Goal: Task Accomplishment & Management: Complete application form

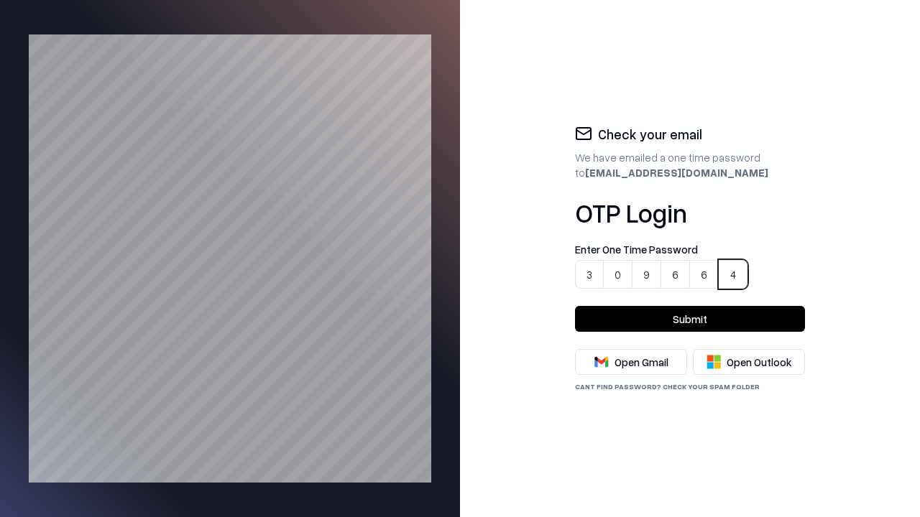
type input "******"
click at [690, 319] on button "Submit" at bounding box center [690, 319] width 230 height 26
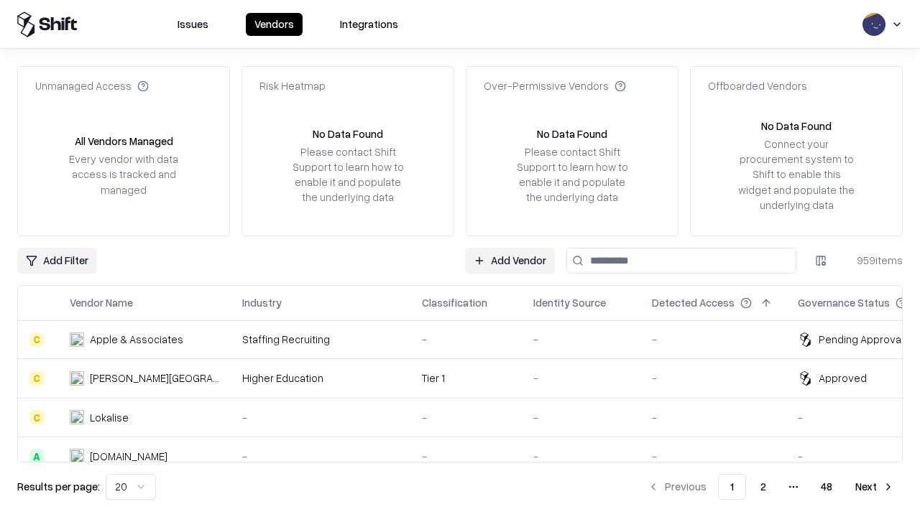
click at [510, 260] on link "Add Vendor" at bounding box center [510, 261] width 90 height 26
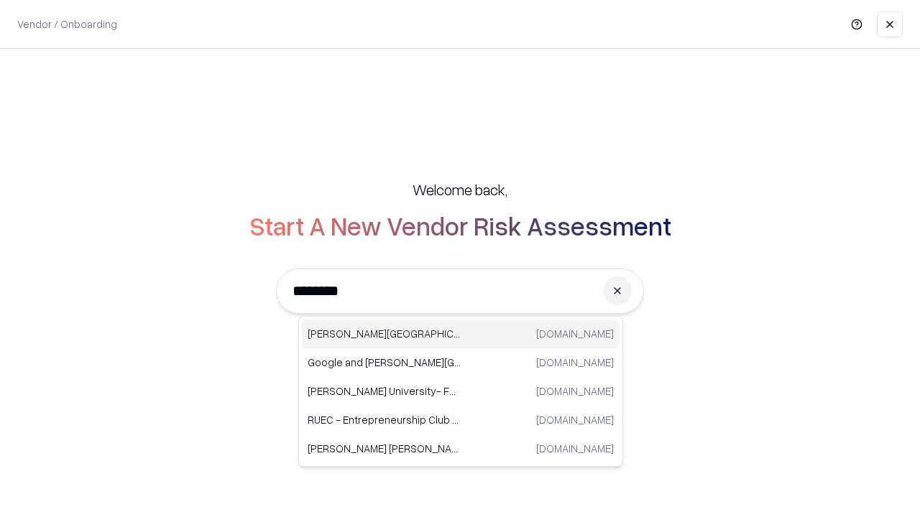
click at [461, 334] on div "Reichman University runi.ac.il" at bounding box center [461, 334] width 318 height 29
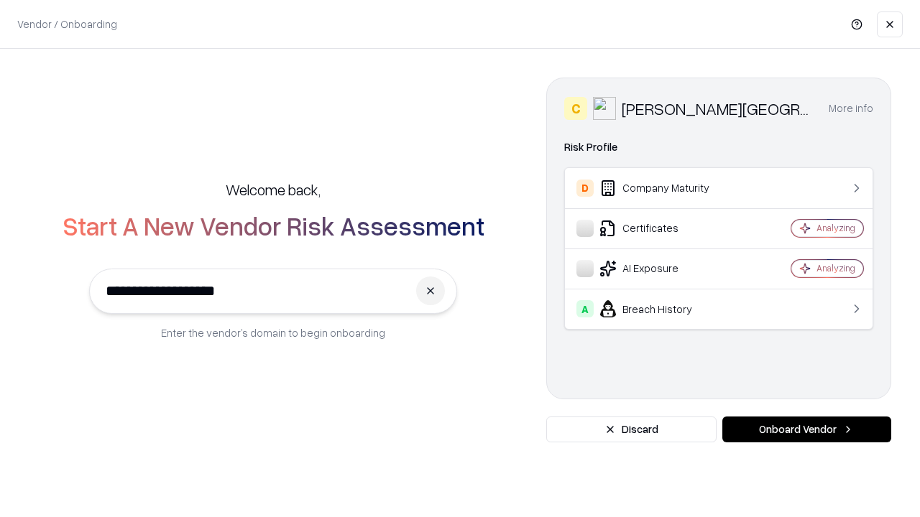
type input "**********"
click at [806, 430] on button "Onboard Vendor" at bounding box center [806, 430] width 169 height 26
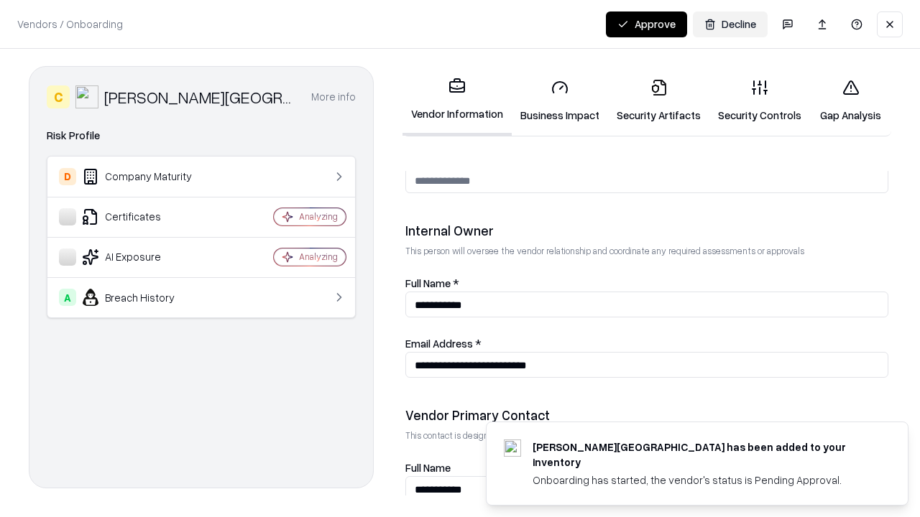
scroll to position [773, 0]
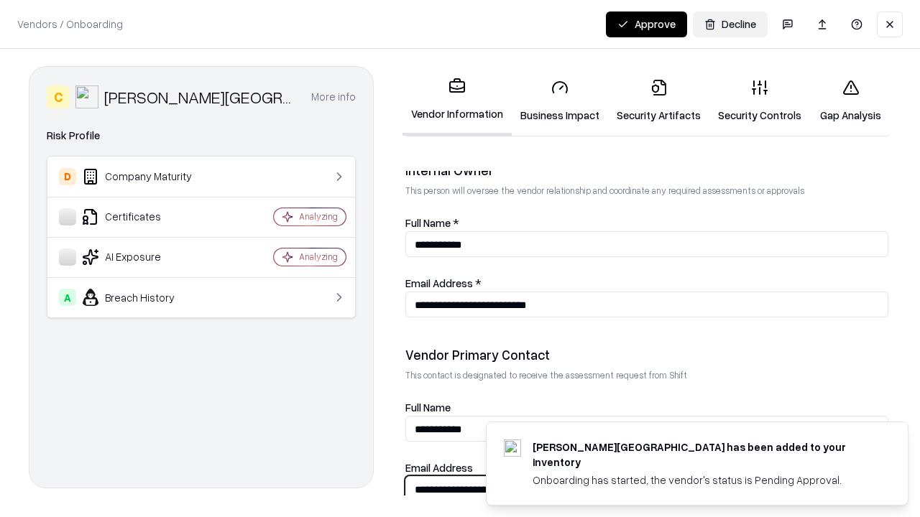
click at [555, 101] on link "Business Impact" at bounding box center [560, 101] width 96 height 67
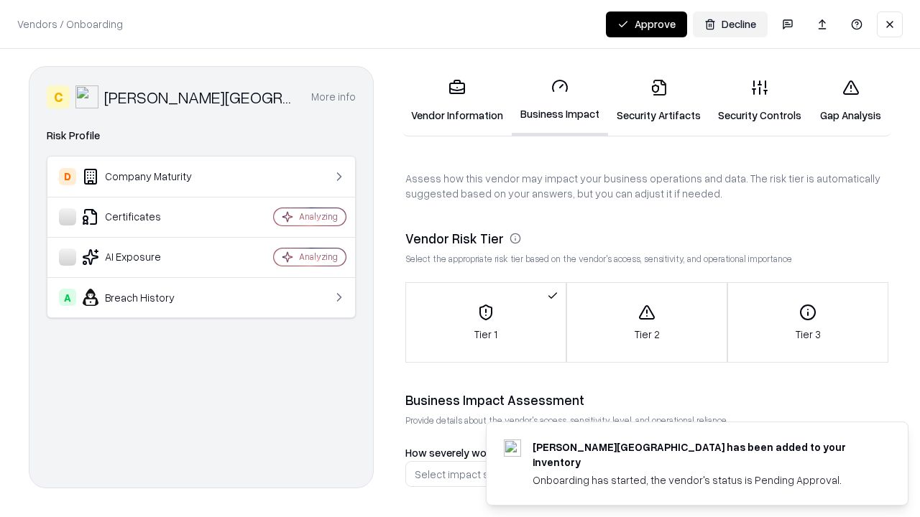
click at [650, 101] on link "Security Artifacts" at bounding box center [658, 101] width 101 height 67
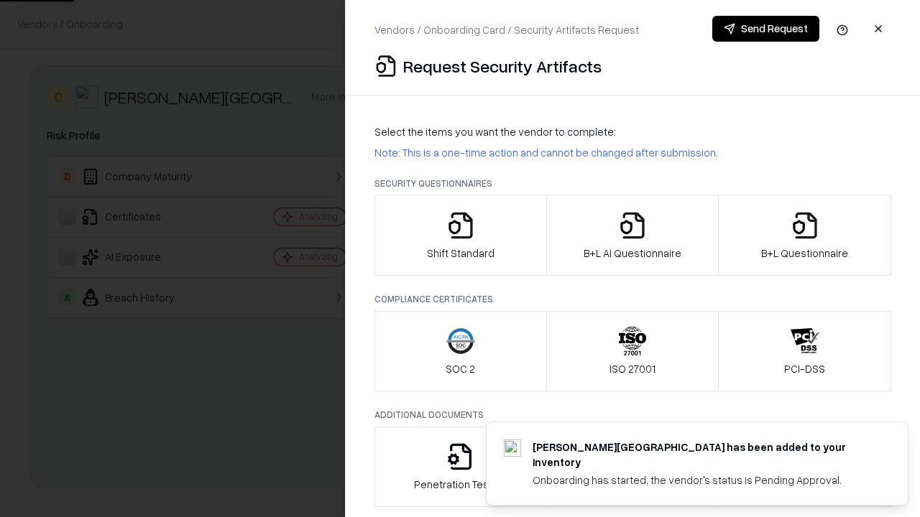
click at [460, 236] on icon "button" at bounding box center [460, 225] width 29 height 29
click at [766, 29] on button "Send Request" at bounding box center [765, 29] width 107 height 26
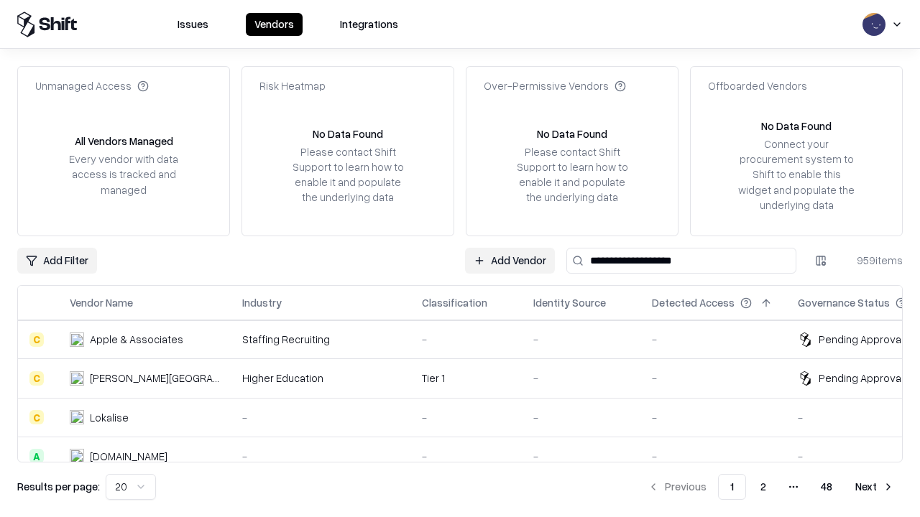
type input "**********"
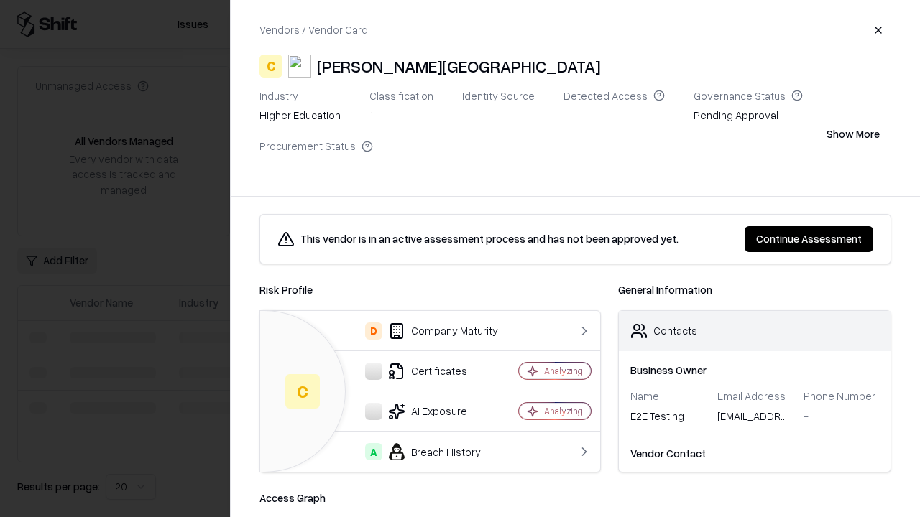
click at [810, 239] on button "Continue Assessment" at bounding box center [808, 239] width 129 height 26
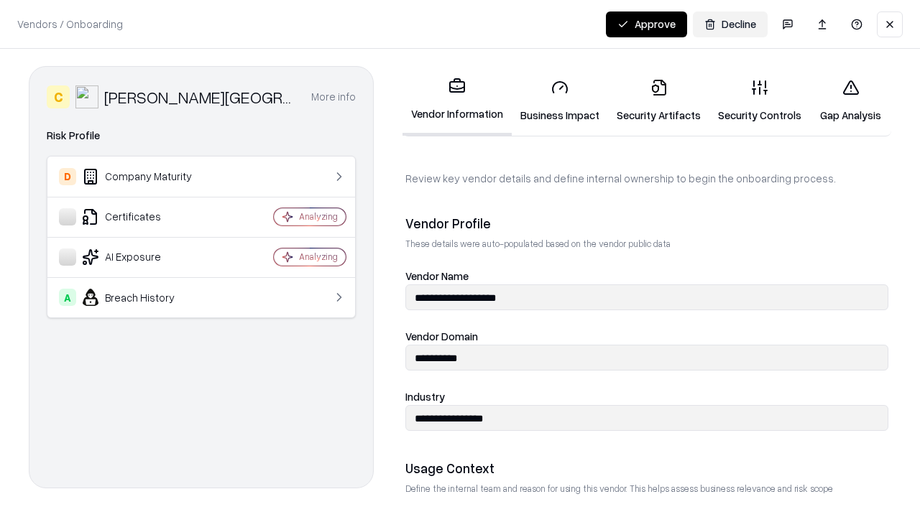
click at [650, 101] on link "Security Artifacts" at bounding box center [658, 101] width 101 height 67
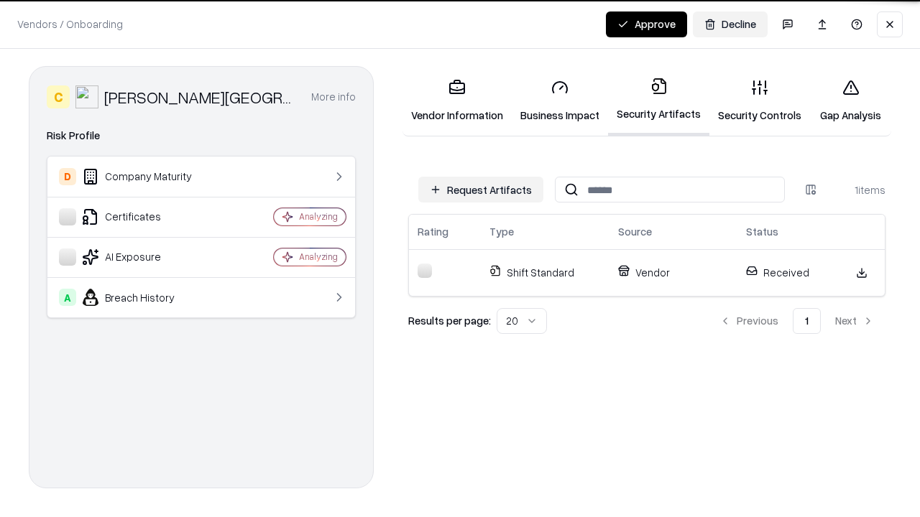
click at [748, 101] on link "Security Controls" at bounding box center [759, 101] width 101 height 67
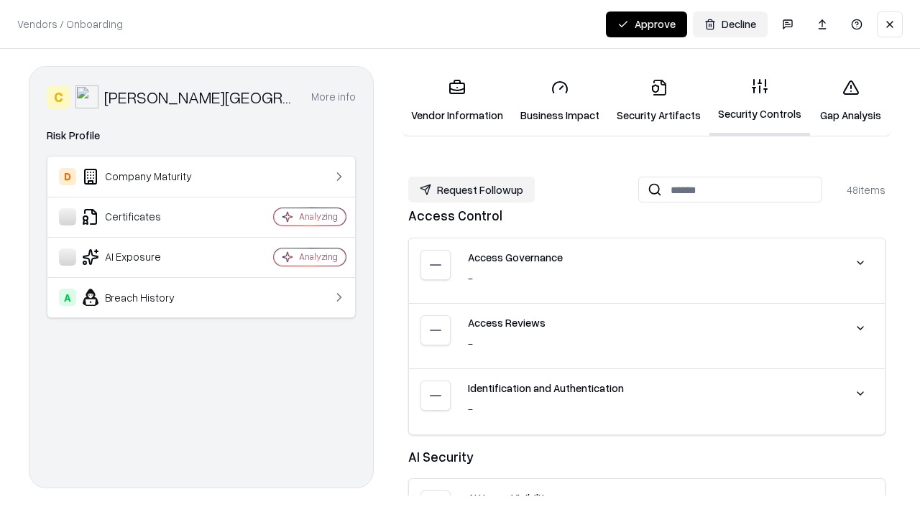
click at [469, 190] on button "Request Followup" at bounding box center [471, 190] width 126 height 26
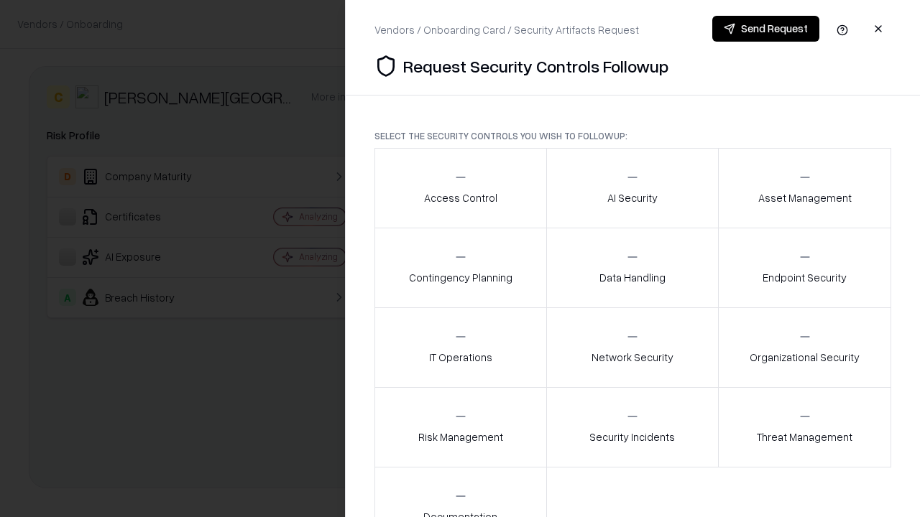
click at [460, 188] on div "Access Control" at bounding box center [460, 187] width 73 height 35
click at [632, 188] on div "AI Security" at bounding box center [632, 187] width 50 height 35
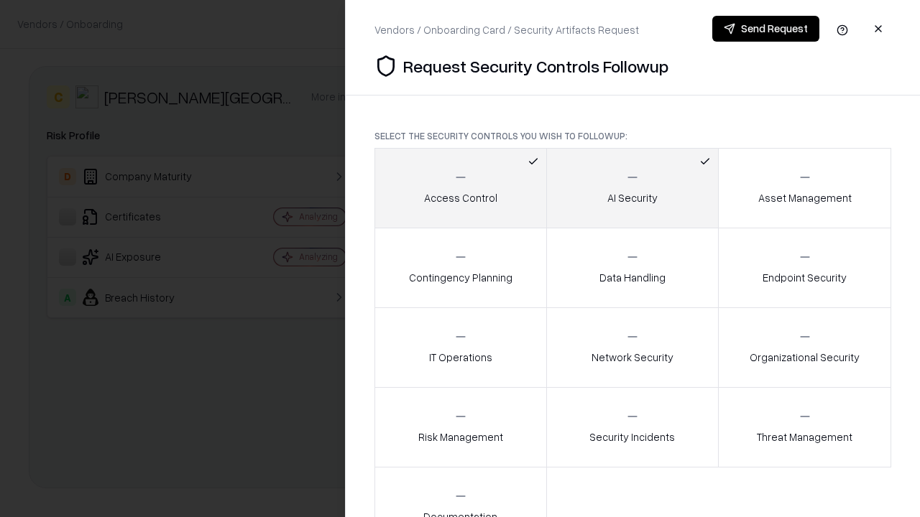
click at [804, 188] on div "Asset Management" at bounding box center [804, 187] width 93 height 35
click at [460, 268] on div "Contingency Planning" at bounding box center [460, 267] width 103 height 35
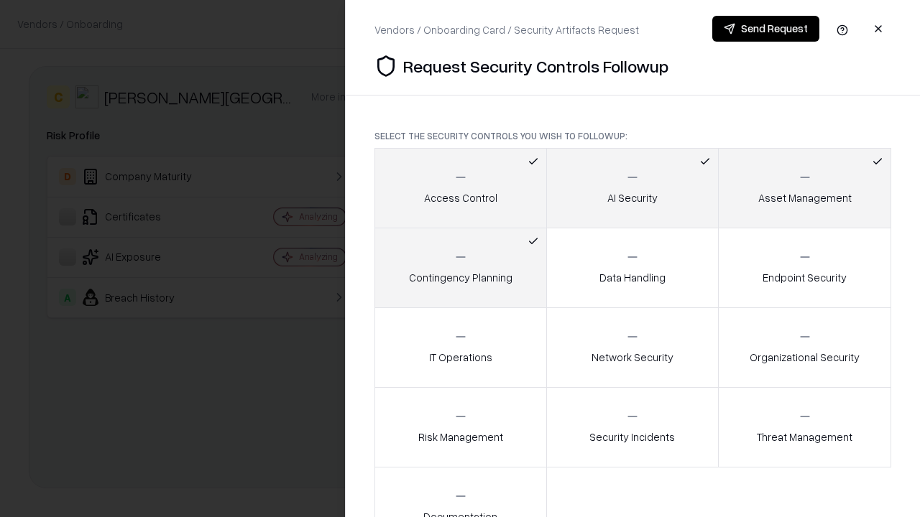
click at [632, 268] on div "Data Handling" at bounding box center [632, 267] width 66 height 35
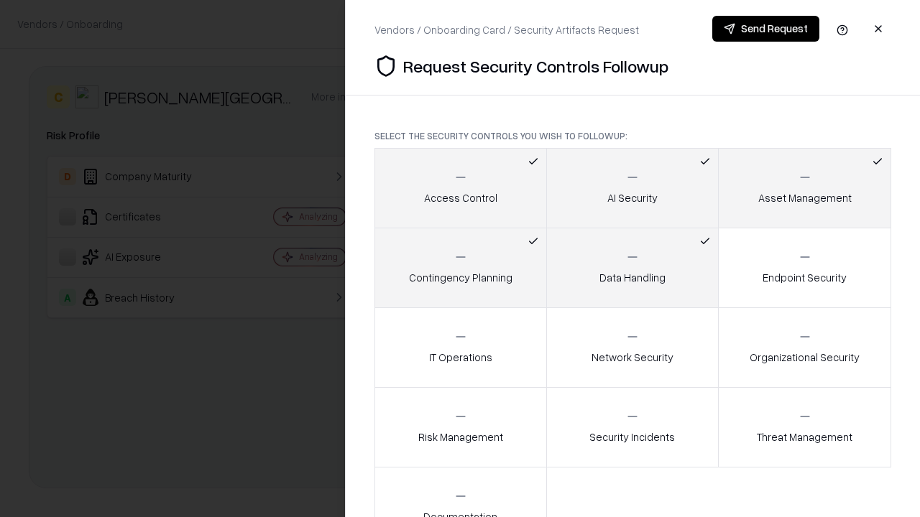
click at [804, 268] on div "Endpoint Security" at bounding box center [804, 267] width 84 height 35
click at [460, 348] on div "IT Operations" at bounding box center [460, 347] width 63 height 35
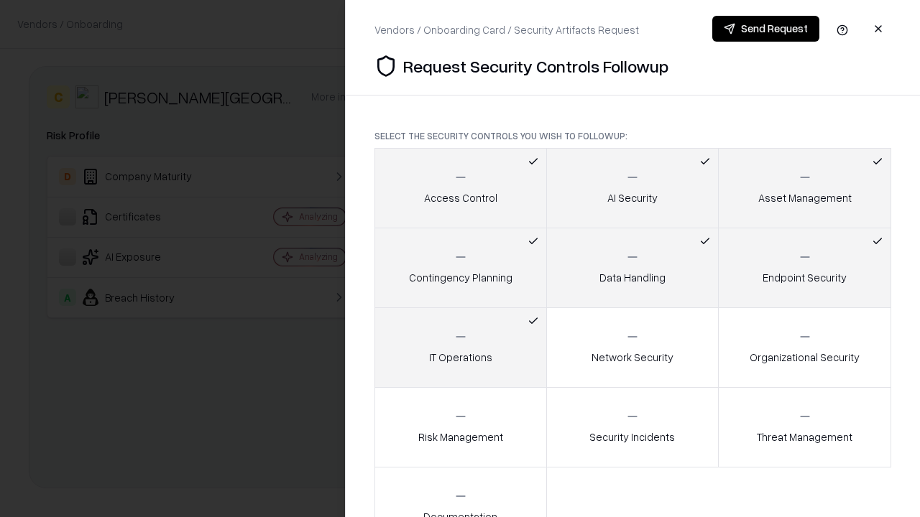
click at [632, 348] on div "Network Security" at bounding box center [632, 347] width 82 height 35
click at [804, 348] on div "Organizational Security" at bounding box center [804, 347] width 110 height 35
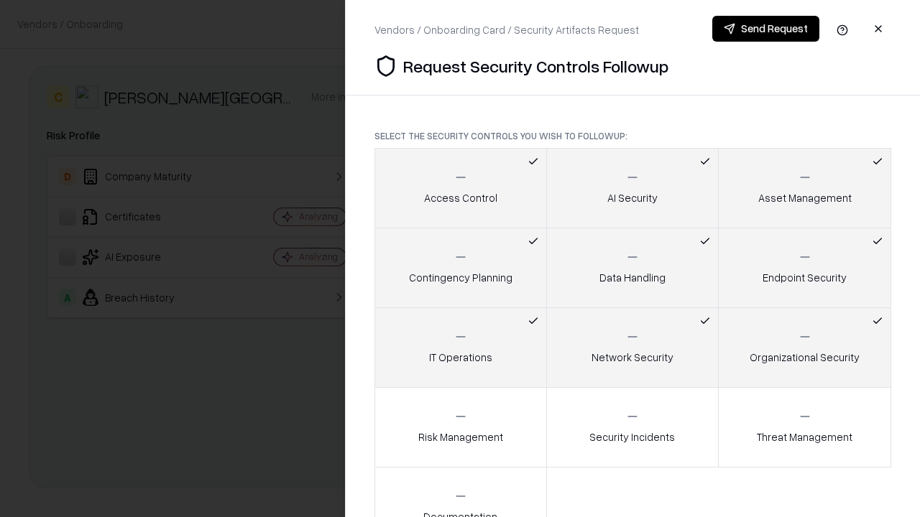
click at [460, 427] on div "Risk Management" at bounding box center [460, 427] width 85 height 35
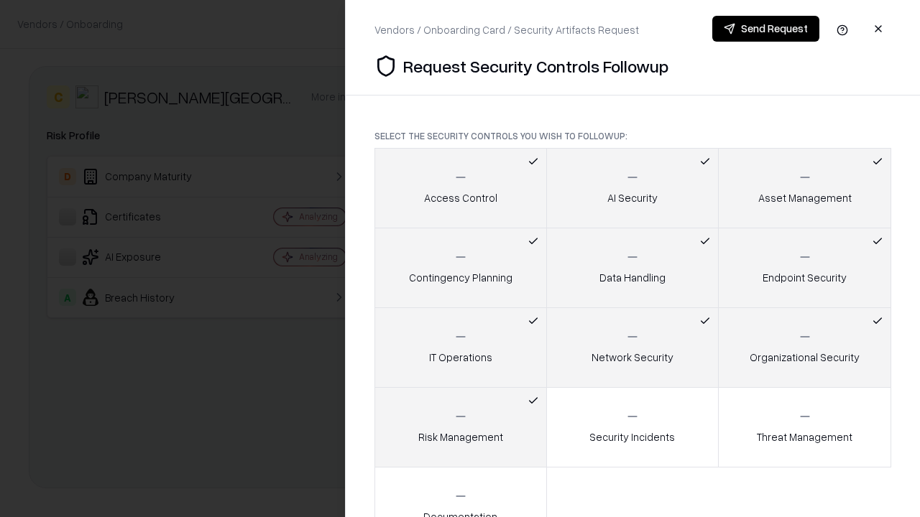
click at [632, 427] on div "Security Incidents" at bounding box center [631, 427] width 85 height 35
click at [804, 427] on div "Threat Management" at bounding box center [805, 427] width 96 height 35
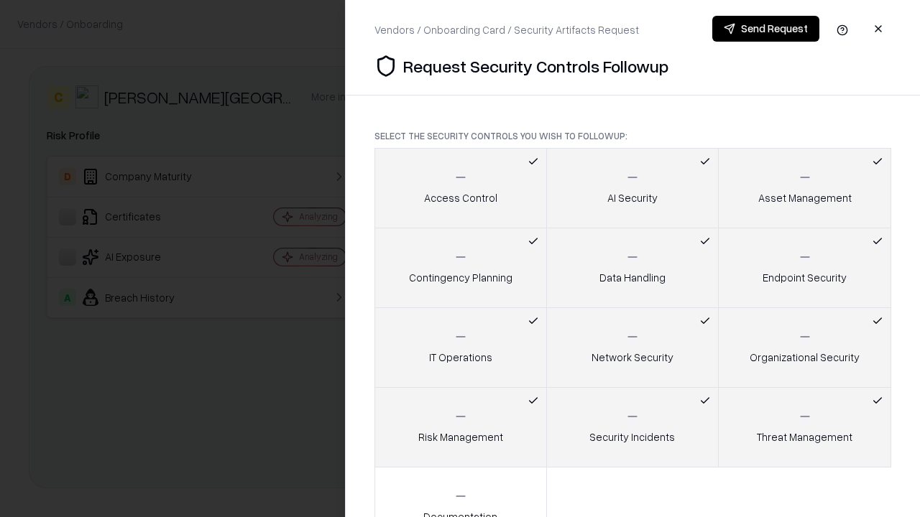
click at [460, 492] on icon "button" at bounding box center [460, 496] width 14 height 14
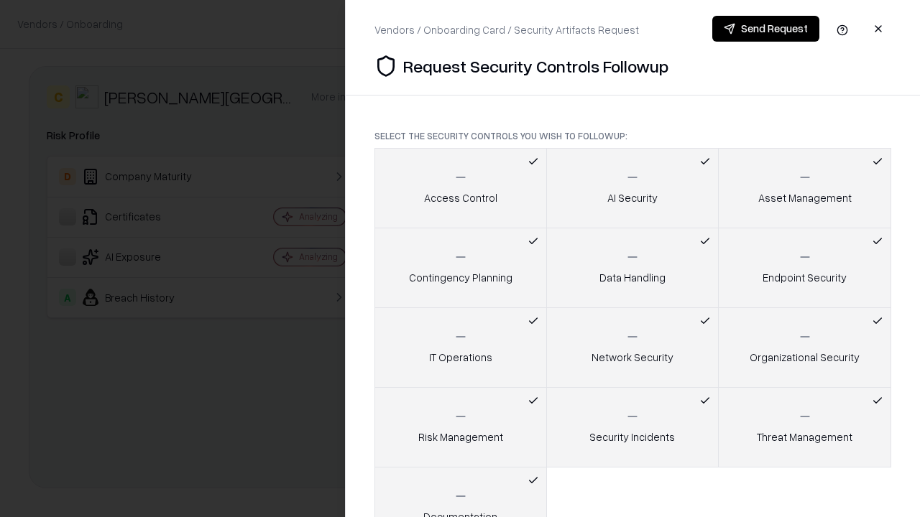
click at [766, 29] on button "Send Request" at bounding box center [765, 29] width 107 height 26
